Goal: Transaction & Acquisition: Purchase product/service

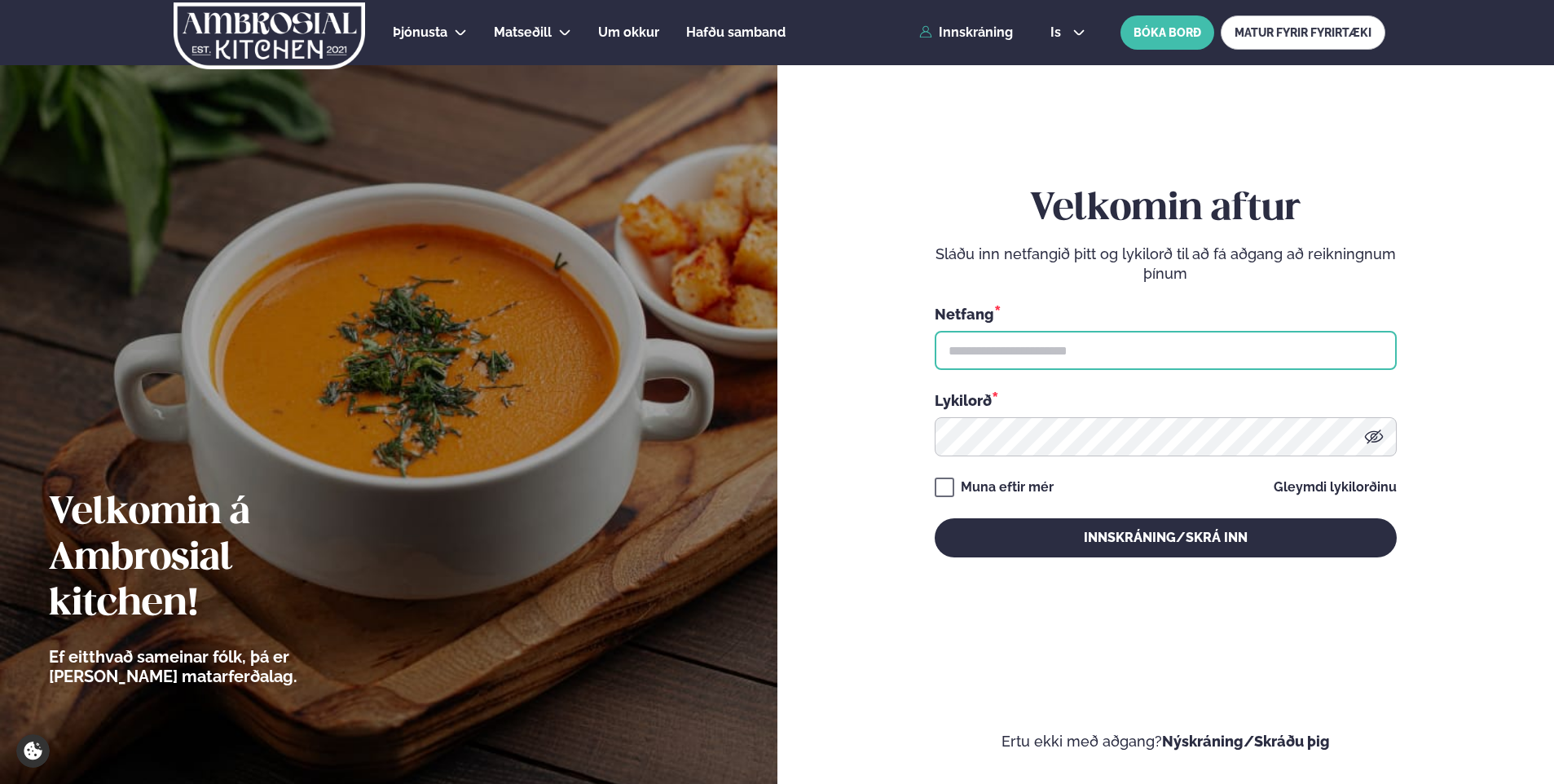
click at [971, 360] on input "text" at bounding box center [1165, 350] width 462 height 39
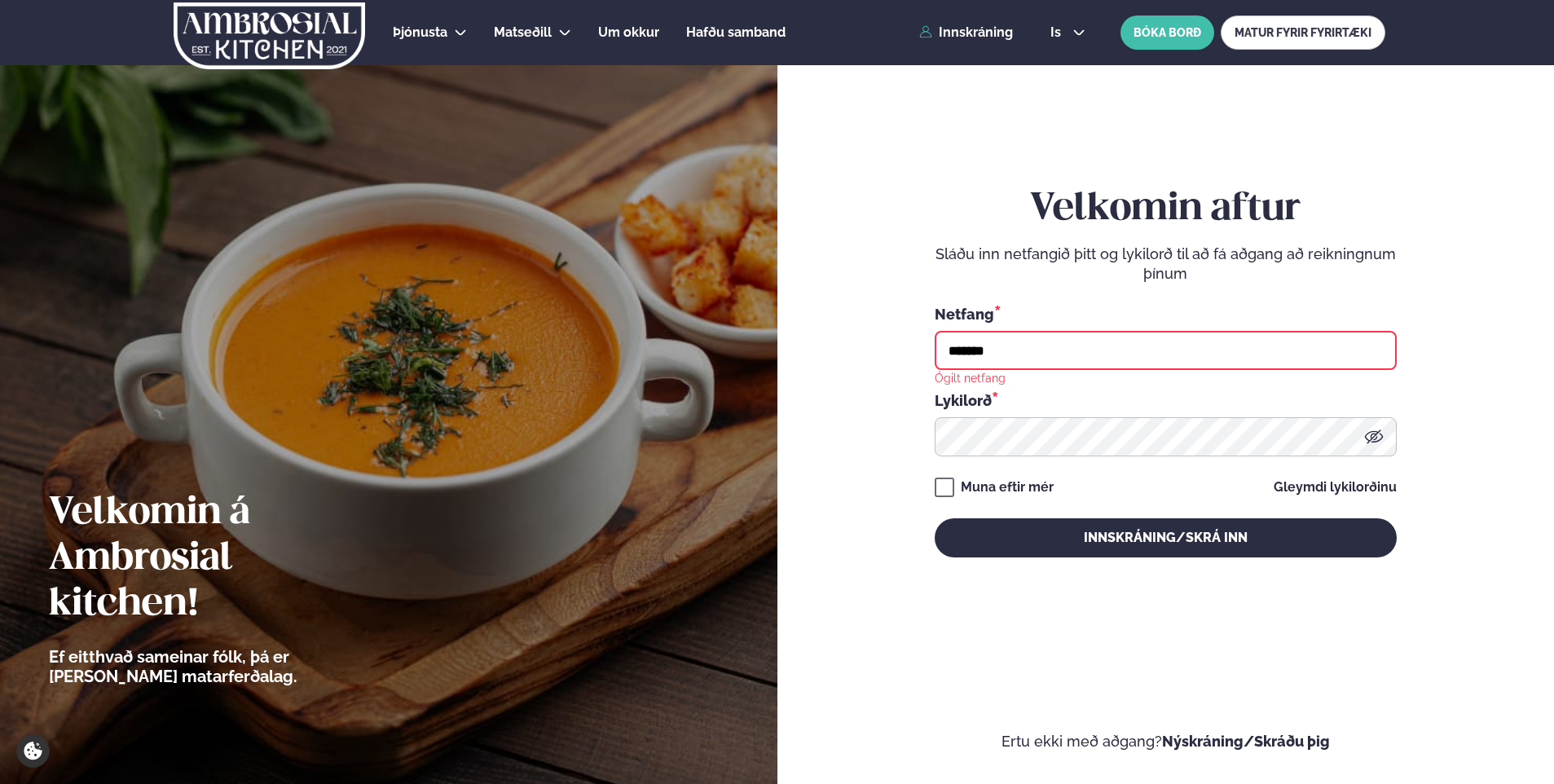
click at [859, 331] on form "Velkomin aftur Sláðu inn netfangið þitt og lykilorð til að fá aðgang að reiknin…" at bounding box center [1166, 389] width 680 height 725
click at [1007, 351] on input "*******" at bounding box center [1165, 350] width 462 height 39
type input "**********"
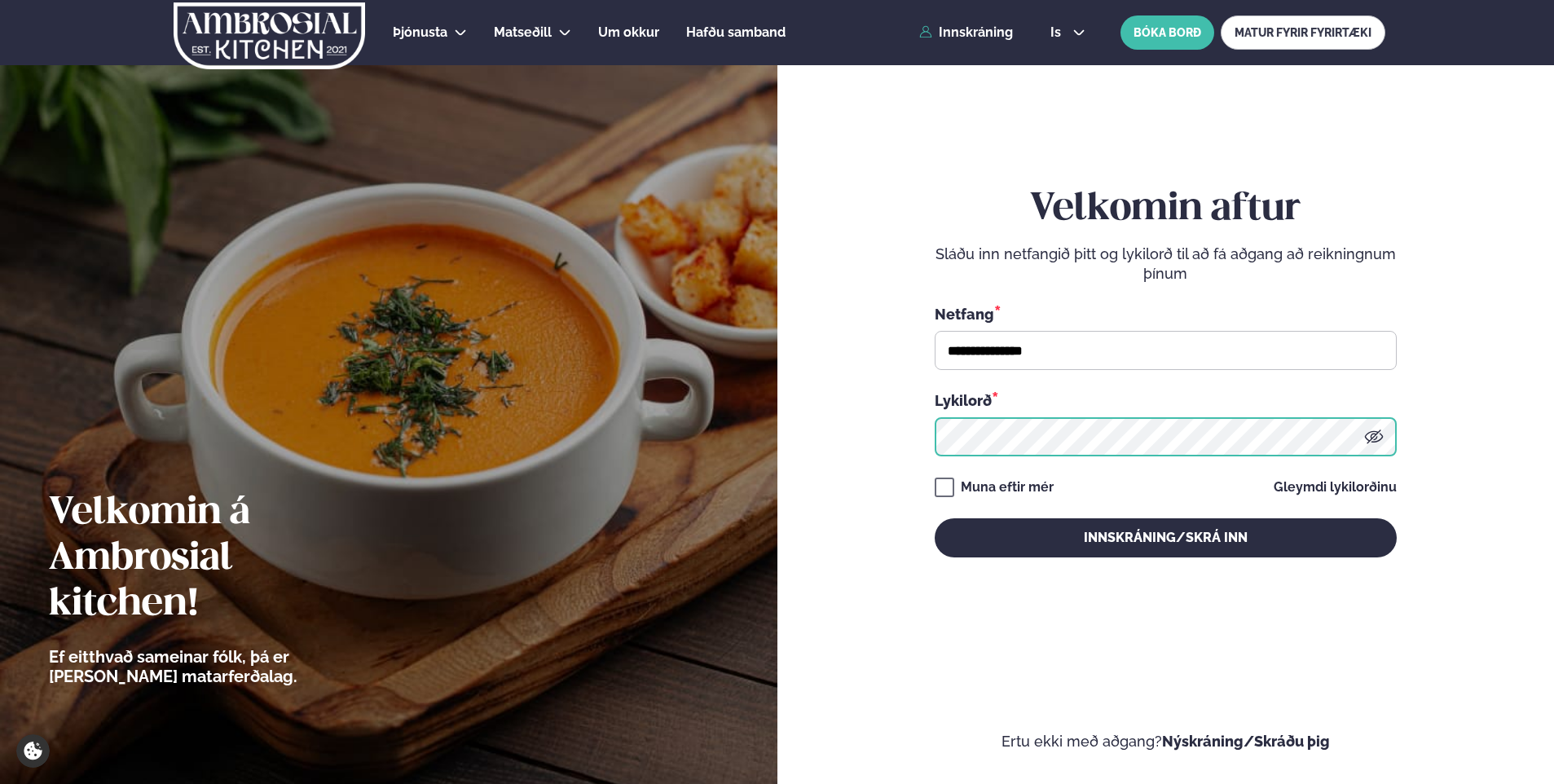
click at [935, 519] on button "Innskráning/Skrá inn" at bounding box center [1165, 538] width 462 height 39
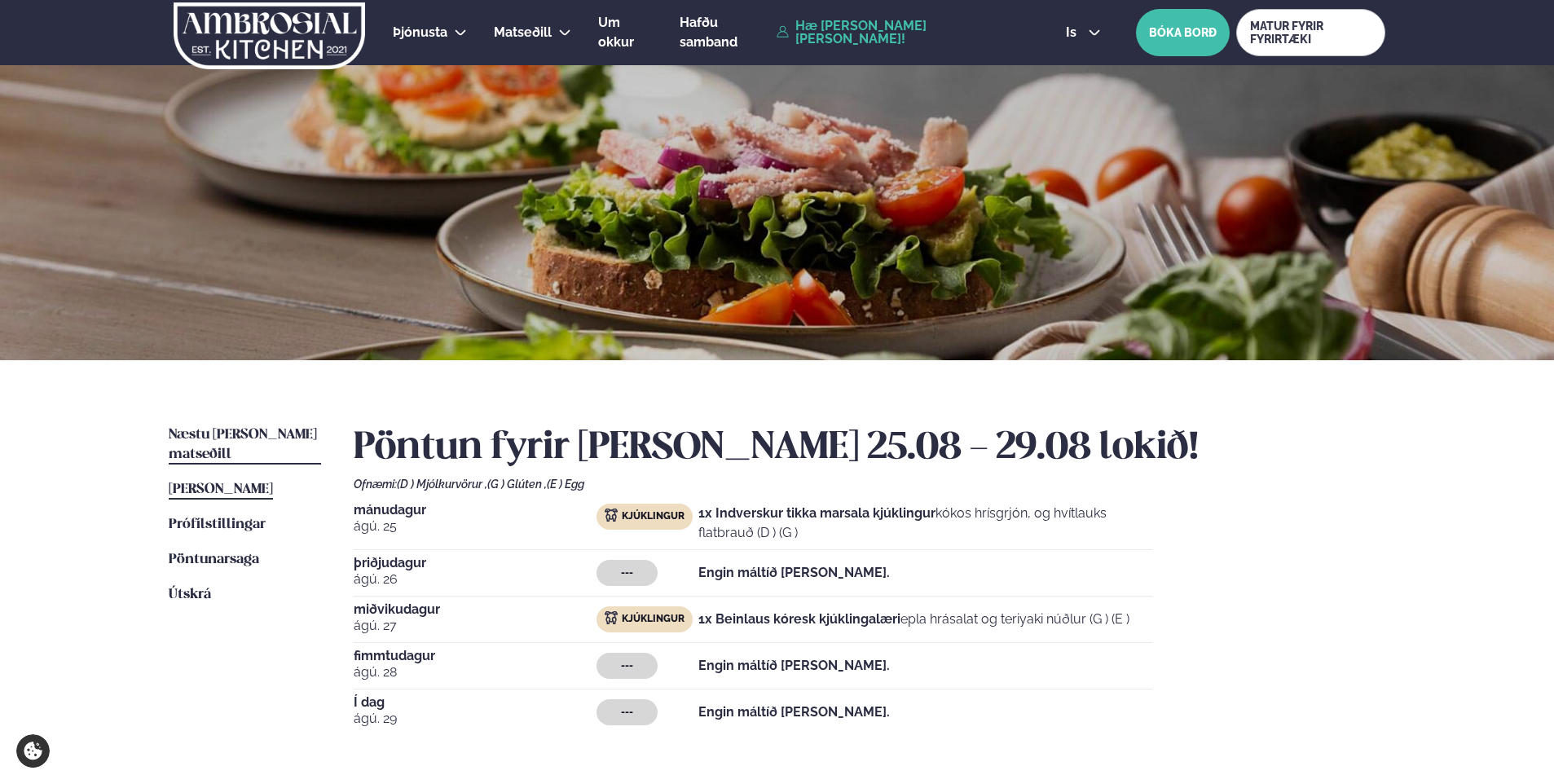
click at [213, 437] on span "Næstu [PERSON_NAME] matseðill" at bounding box center [242, 444] width 148 height 33
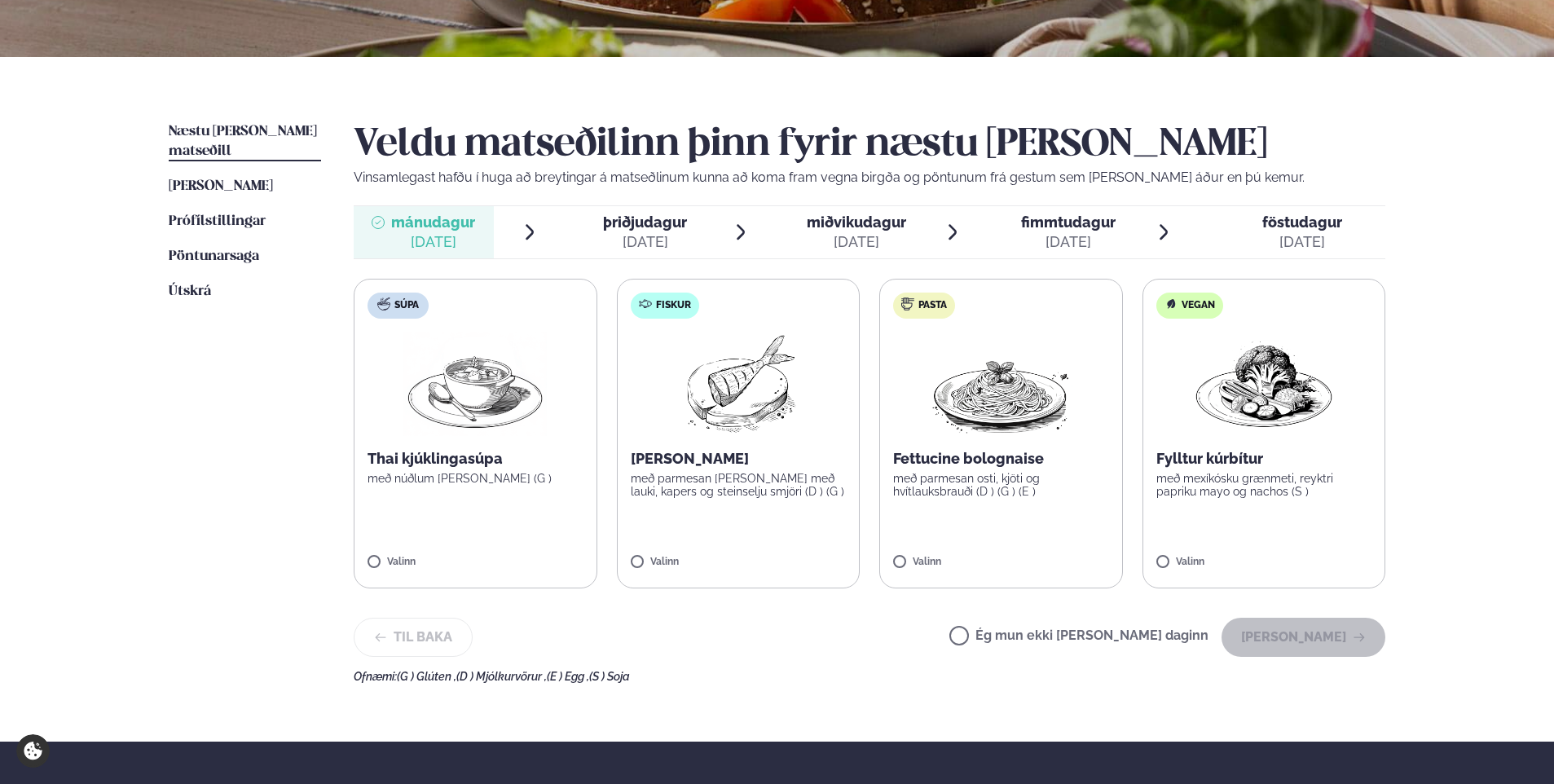
scroll to position [326, 0]
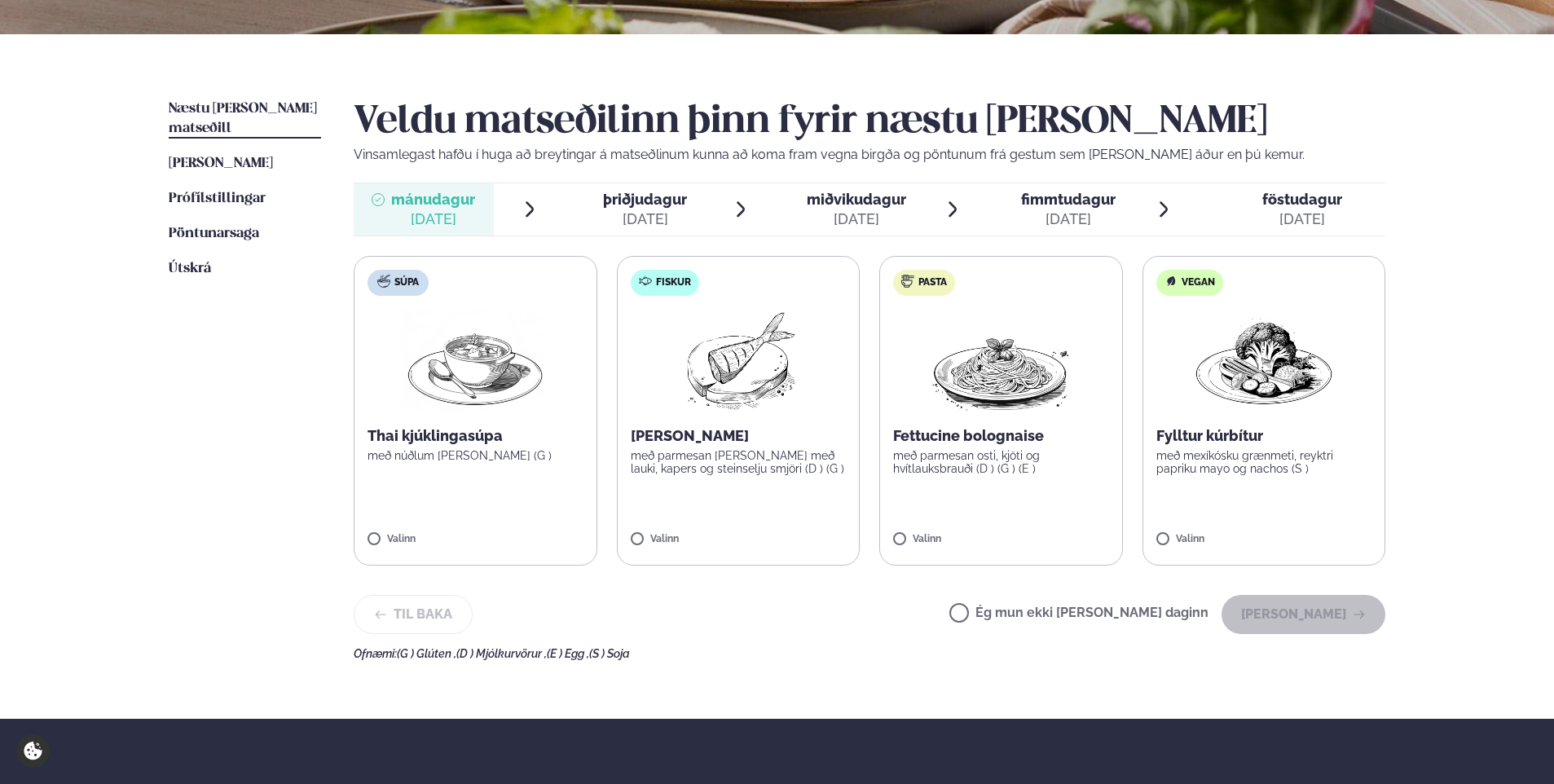
click at [997, 384] on img at bounding box center [1000, 361] width 143 height 104
click at [1306, 621] on button "[PERSON_NAME]" at bounding box center [1303, 614] width 164 height 39
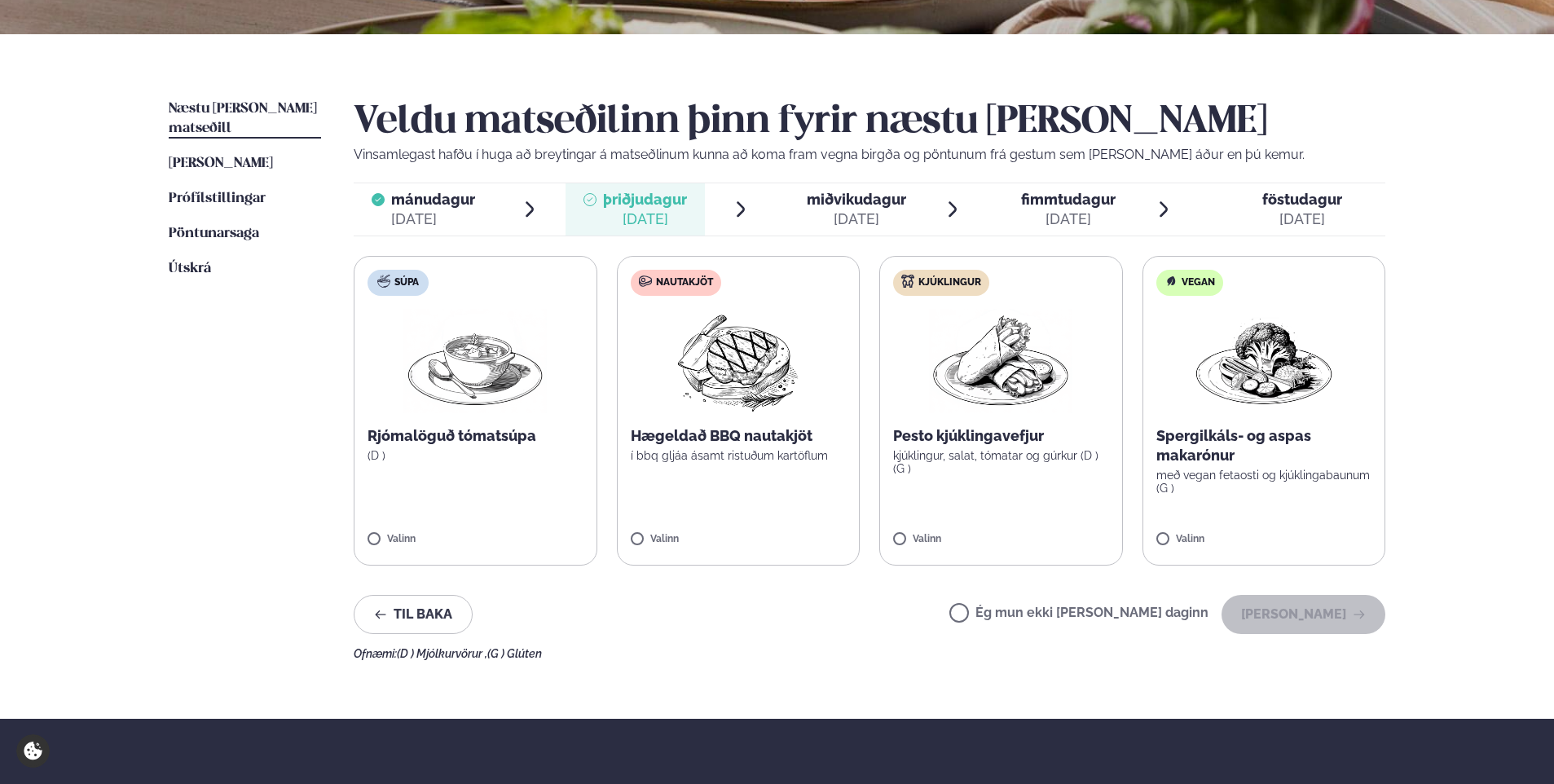
click at [859, 218] on div "[DATE]" at bounding box center [857, 219] width 99 height 20
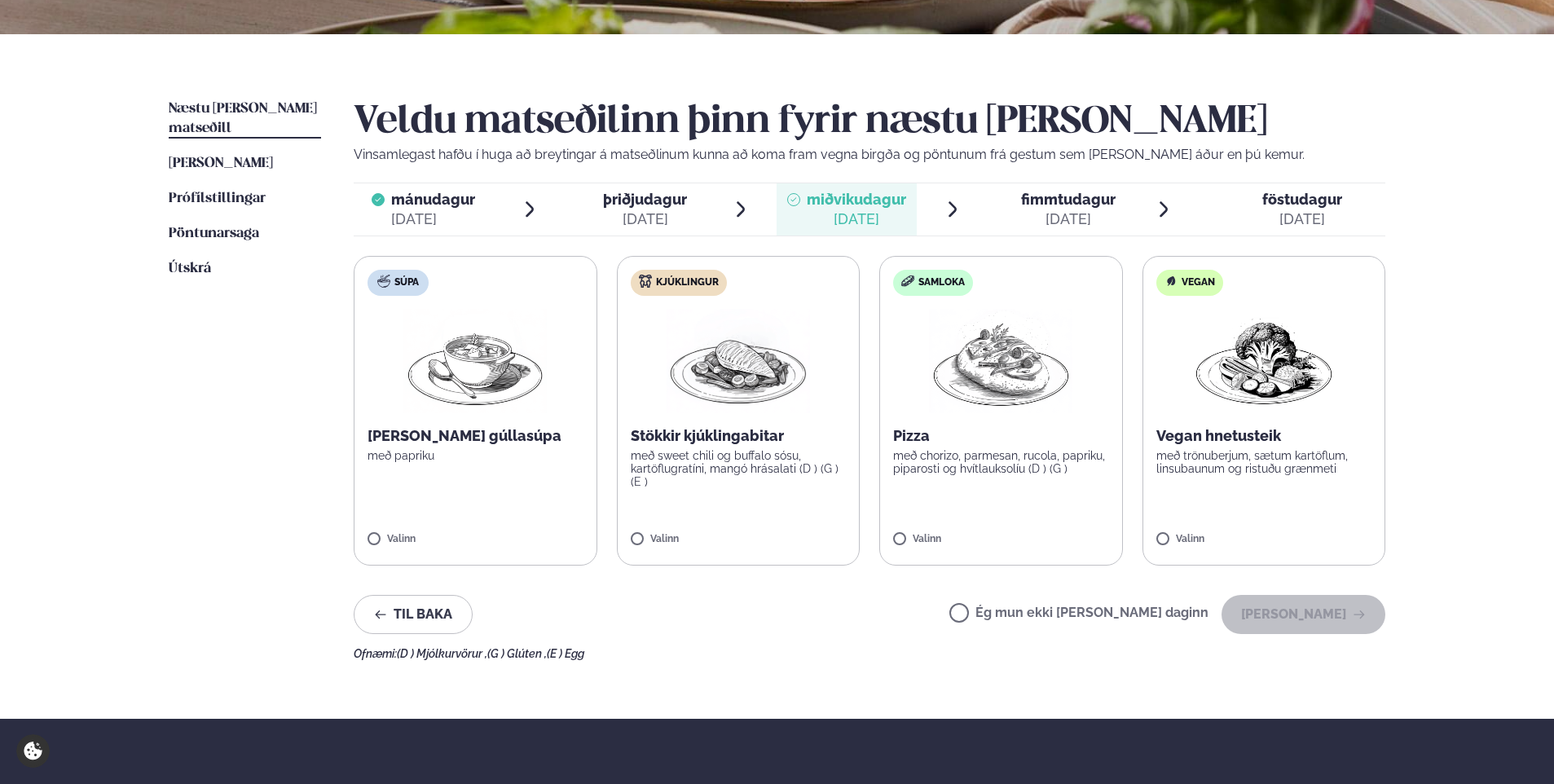
click at [935, 384] on img at bounding box center [1000, 361] width 143 height 104
click at [1307, 617] on button "[PERSON_NAME]" at bounding box center [1303, 614] width 164 height 39
